Goal: Information Seeking & Learning: Check status

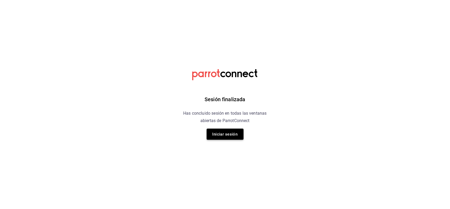
click at [212, 134] on button "Iniciar sesión" at bounding box center [225, 133] width 37 height 11
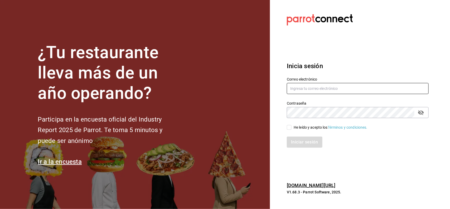
type input "[EMAIL_ADDRESS][DOMAIN_NAME]"
click at [290, 127] on input "He leído y acepto los Términos y condiciones." at bounding box center [289, 127] width 5 height 5
checkbox input "true"
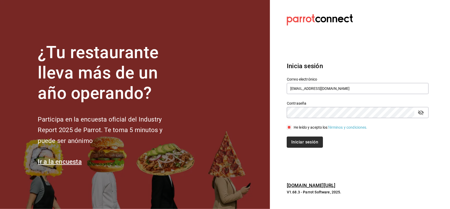
click at [297, 142] on button "Iniciar sesión" at bounding box center [305, 141] width 36 height 11
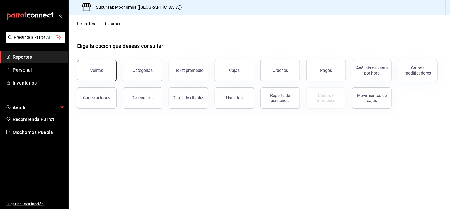
click at [105, 70] on button "Ventas" at bounding box center [97, 70] width 40 height 21
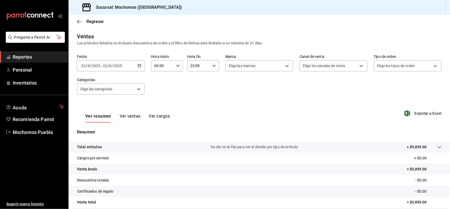
click at [138, 66] on icon "button" at bounding box center [140, 66] width 4 height 4
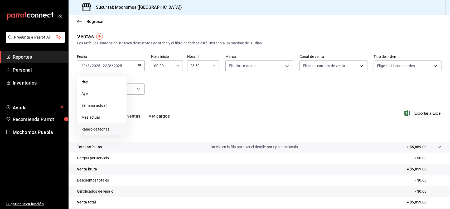
click at [93, 129] on span "Rango de fechas" at bounding box center [101, 129] width 41 height 6
click at [170, 136] on button "21" at bounding box center [165, 135] width 9 height 9
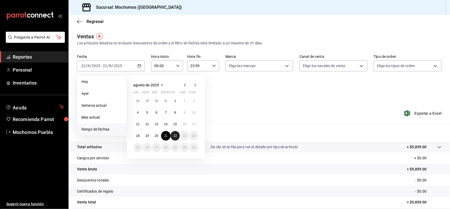
click at [173, 136] on button "22" at bounding box center [175, 135] width 9 height 9
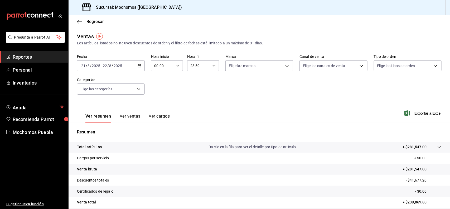
click at [178, 64] on icon "button" at bounding box center [178, 66] width 4 height 4
click at [161, 79] on div "09" at bounding box center [158, 76] width 16 height 13
click at [158, 85] on span "07" at bounding box center [158, 86] width 7 height 4
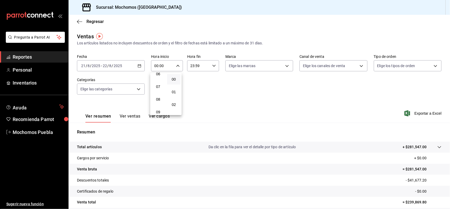
type input "07:00"
click at [222, 92] on div at bounding box center [225, 104] width 450 height 209
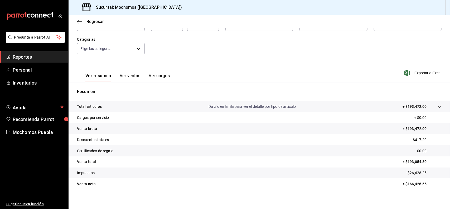
scroll to position [44, 0]
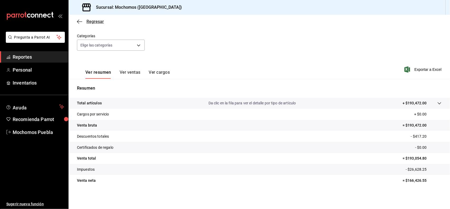
click at [98, 23] on span "Regresar" at bounding box center [95, 21] width 17 height 5
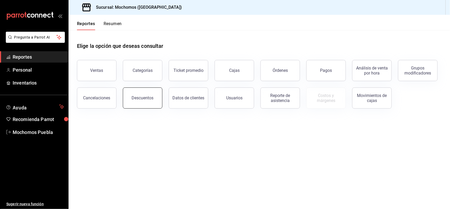
click at [152, 98] on div "Descuentos" at bounding box center [143, 97] width 22 height 5
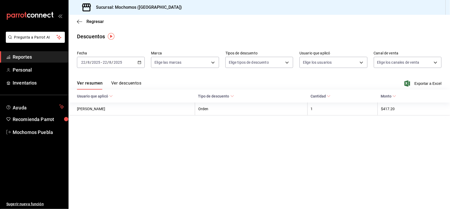
click at [131, 83] on button "Ver descuentos" at bounding box center [126, 84] width 30 height 9
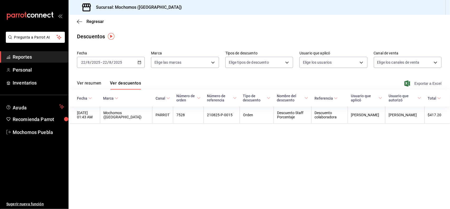
click at [424, 82] on span "Exportar a Excel" at bounding box center [424, 83] width 36 height 6
click at [97, 21] on span "Regresar" at bounding box center [95, 21] width 17 height 5
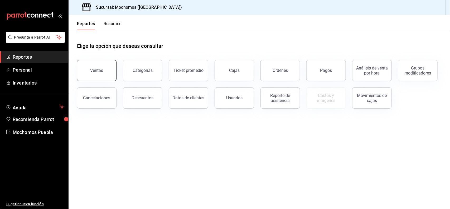
click at [108, 64] on button "Ventas" at bounding box center [97, 70] width 40 height 21
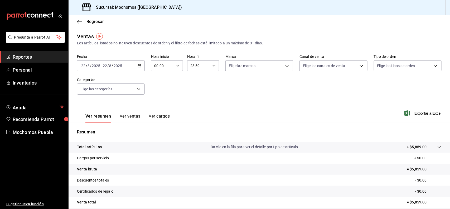
click at [139, 67] on \(Stroke\) "button" at bounding box center [139, 65] width 3 height 3
click at [103, 126] on span "Rango de fechas" at bounding box center [101, 129] width 41 height 6
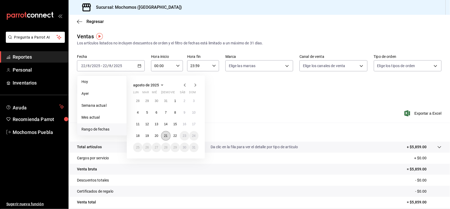
click at [164, 136] on abbr "21" at bounding box center [165, 136] width 3 height 4
click at [177, 134] on abbr "22" at bounding box center [175, 136] width 3 height 4
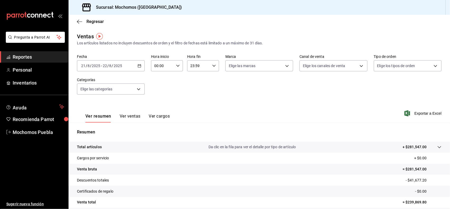
click at [174, 64] on div "00:00 Hora inicio" at bounding box center [167, 65] width 32 height 11
click at [160, 105] on span "06" at bounding box center [158, 107] width 7 height 4
type input "06:00"
click at [268, 110] on div at bounding box center [225, 104] width 450 height 209
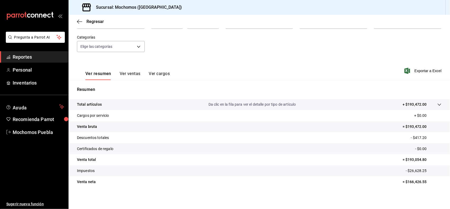
scroll to position [44, 0]
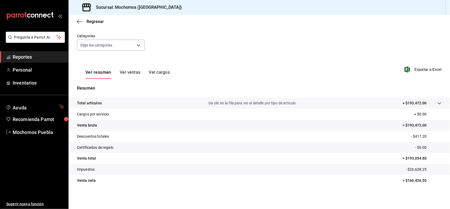
click at [417, 102] on p "+ $193,472.00" at bounding box center [415, 103] width 24 height 6
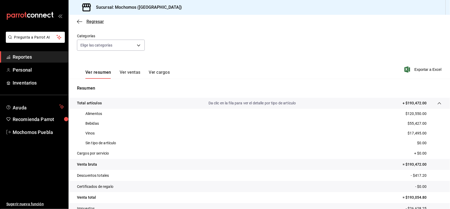
click at [98, 20] on span "Regresar" at bounding box center [95, 21] width 17 height 5
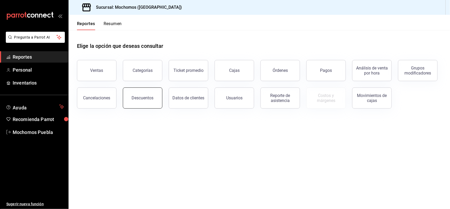
click at [157, 100] on button "Descuentos" at bounding box center [143, 97] width 40 height 21
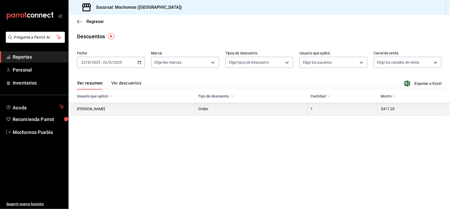
click at [262, 113] on th "Orden" at bounding box center [251, 108] width 112 height 13
